Goal: Book appointment/travel/reservation

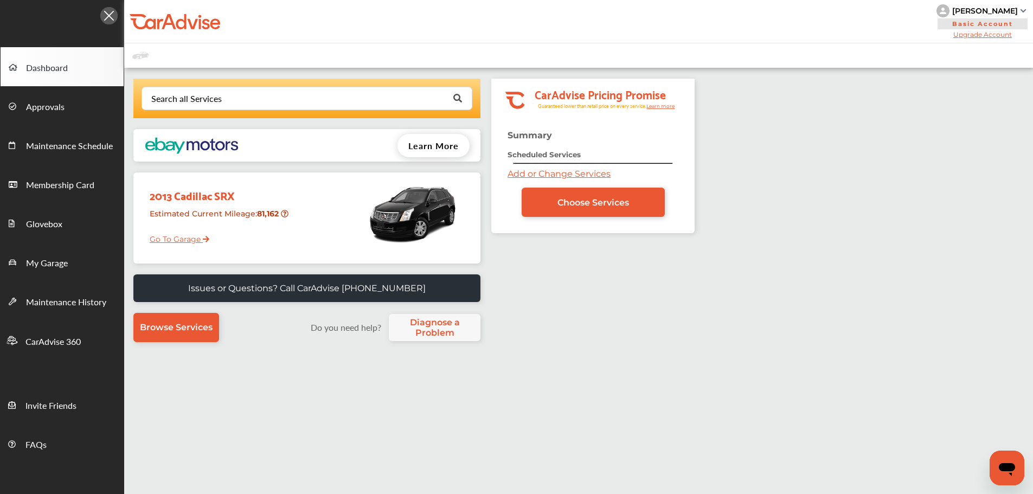
click at [175, 240] on link "Go To Garage" at bounding box center [175, 236] width 68 height 21
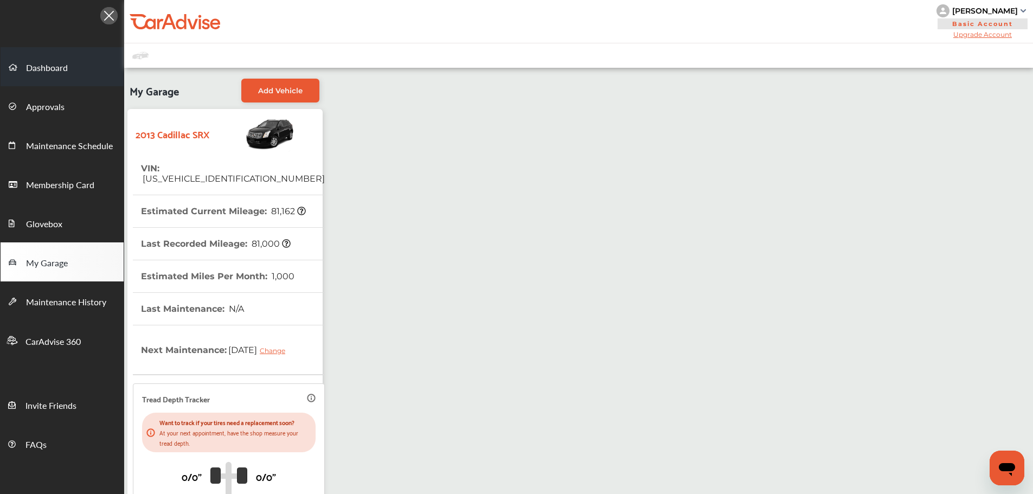
click at [46, 72] on span "Dashboard" at bounding box center [47, 68] width 42 height 14
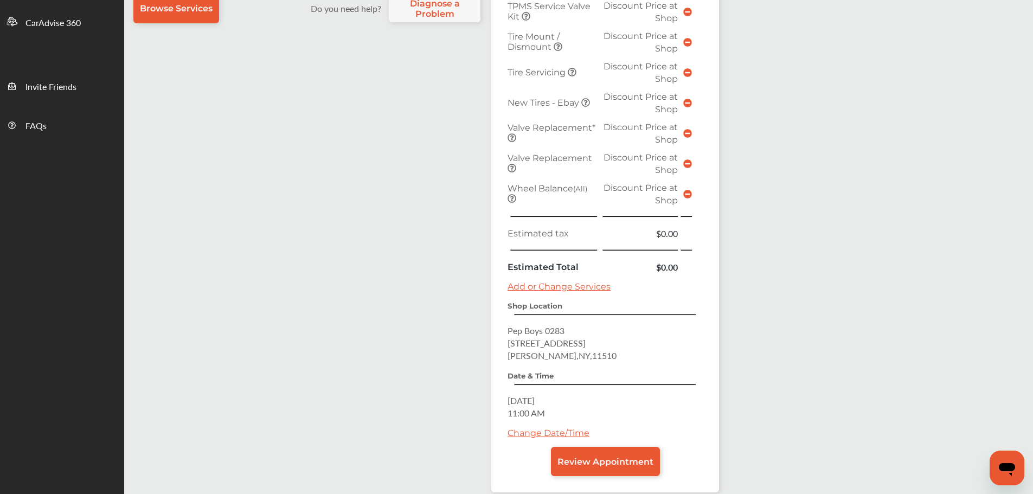
scroll to position [378, 0]
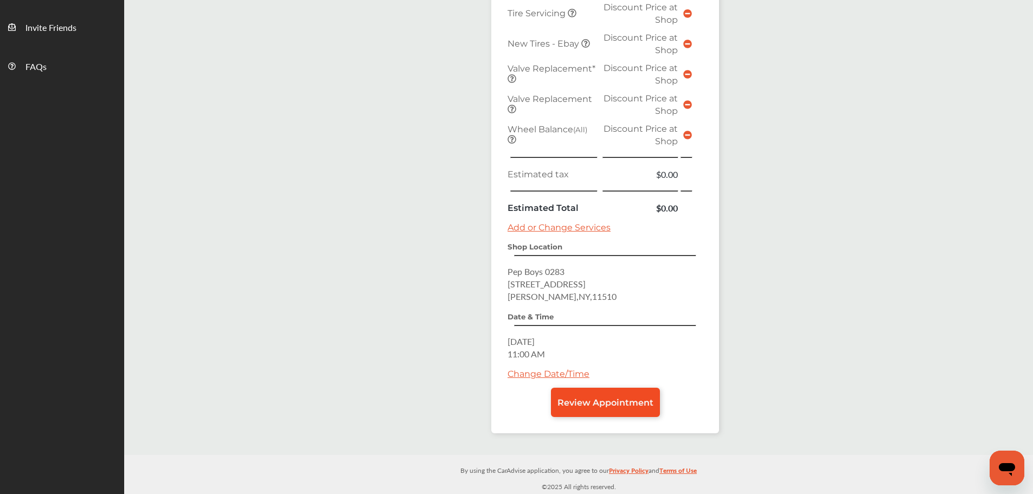
click at [622, 402] on span "Review Appointment" at bounding box center [605, 402] width 96 height 10
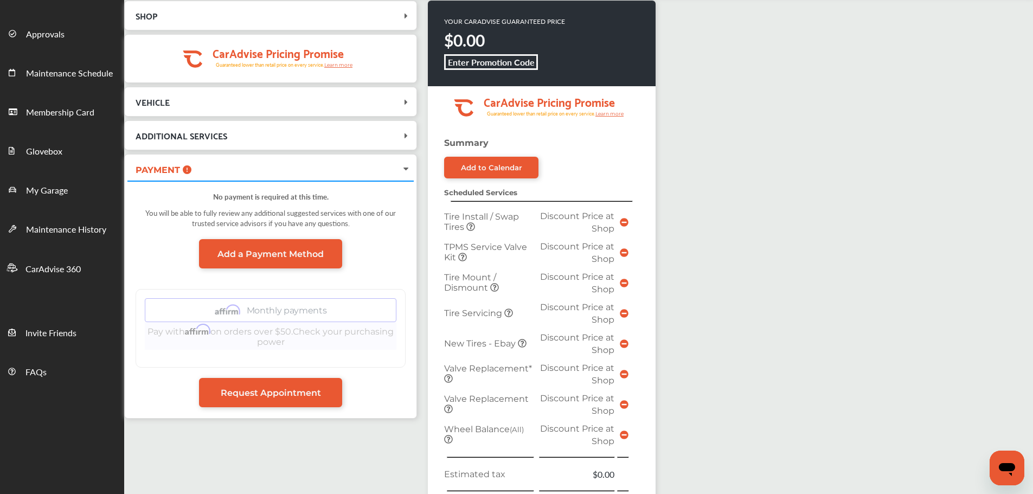
scroll to position [325, 0]
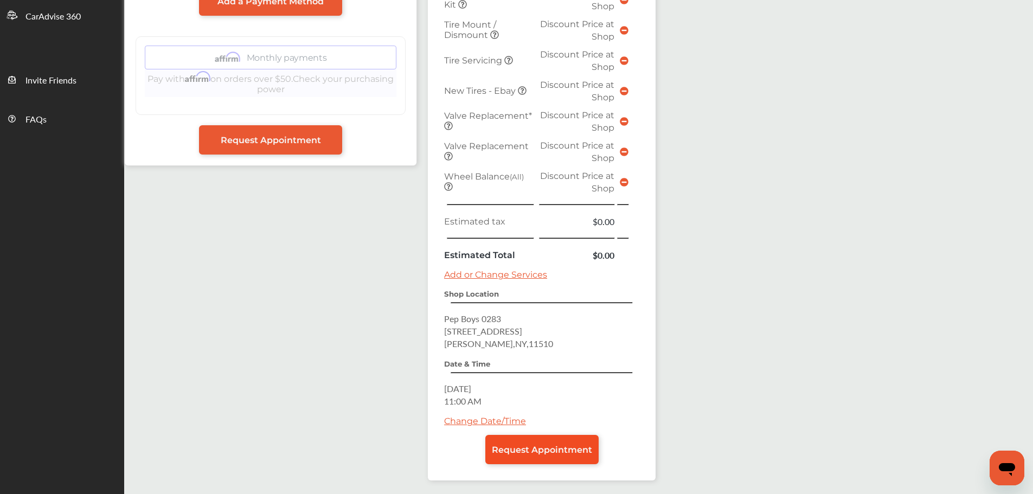
click at [578, 453] on span "Request Appointment" at bounding box center [542, 449] width 100 height 10
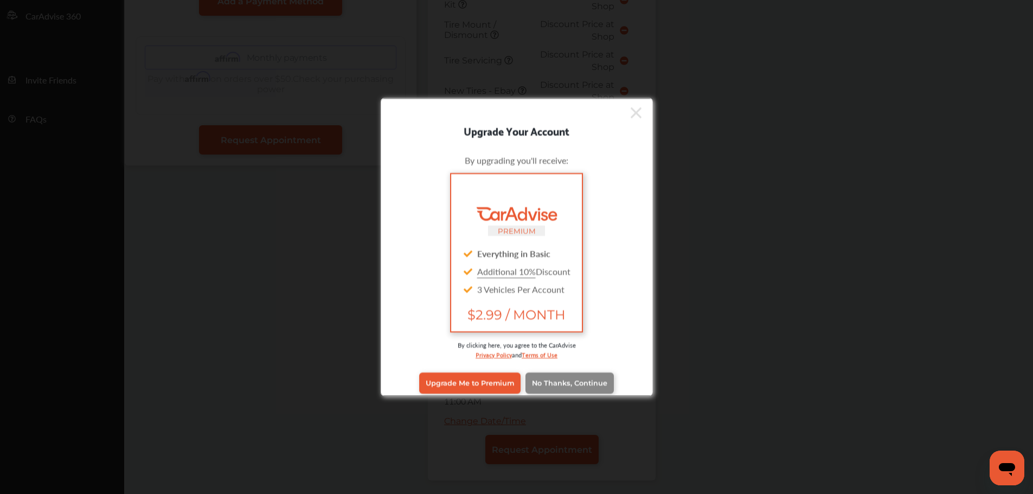
click at [562, 386] on span "No Thanks, Continue" at bounding box center [569, 383] width 75 height 8
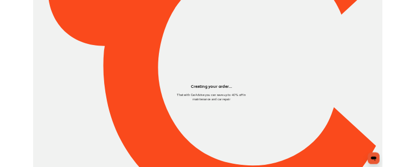
scroll to position [0, 0]
